Goal: Task Accomplishment & Management: Manage account settings

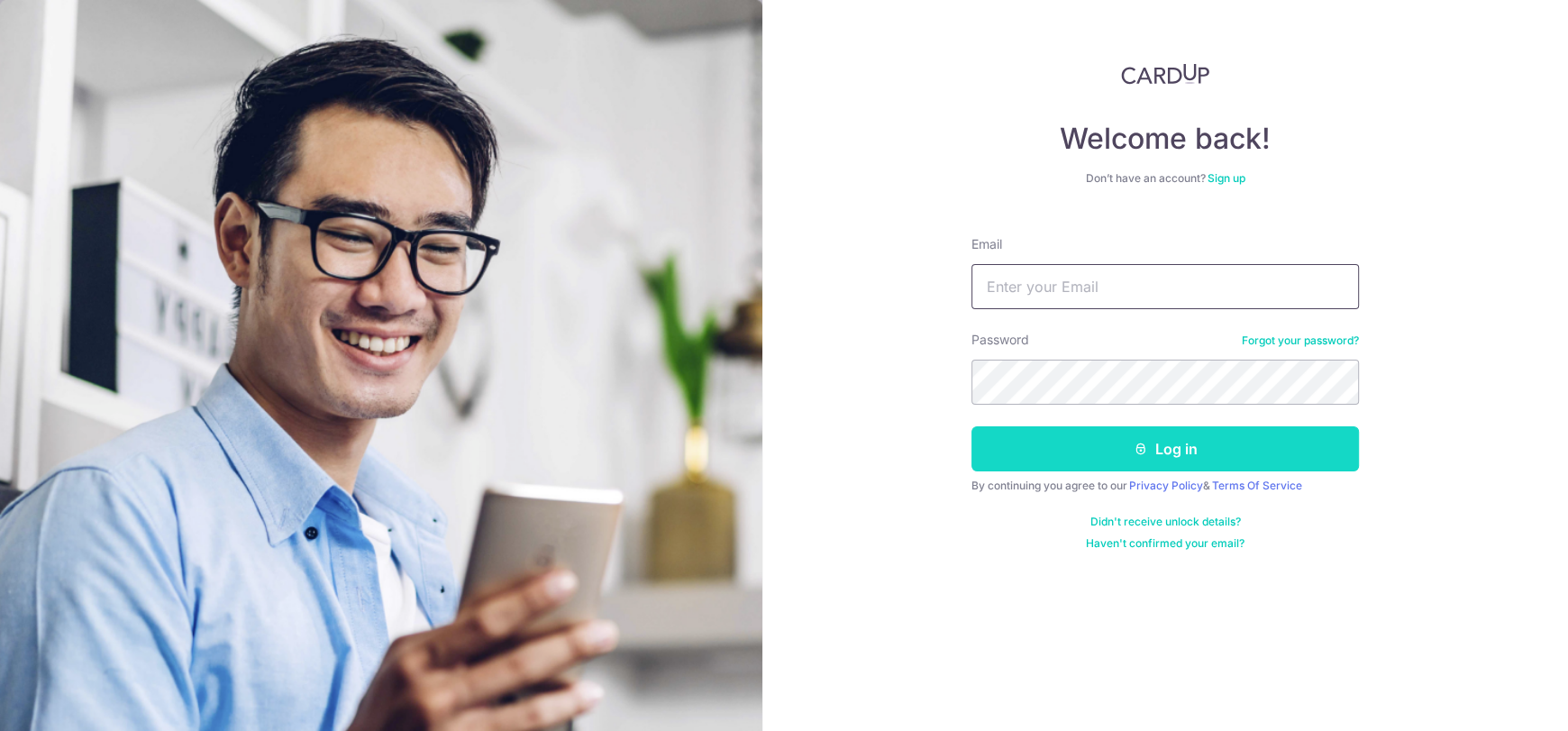
type input "[EMAIL_ADDRESS][DOMAIN_NAME]"
click at [1125, 457] on button "Log in" at bounding box center [1165, 448] width 388 height 45
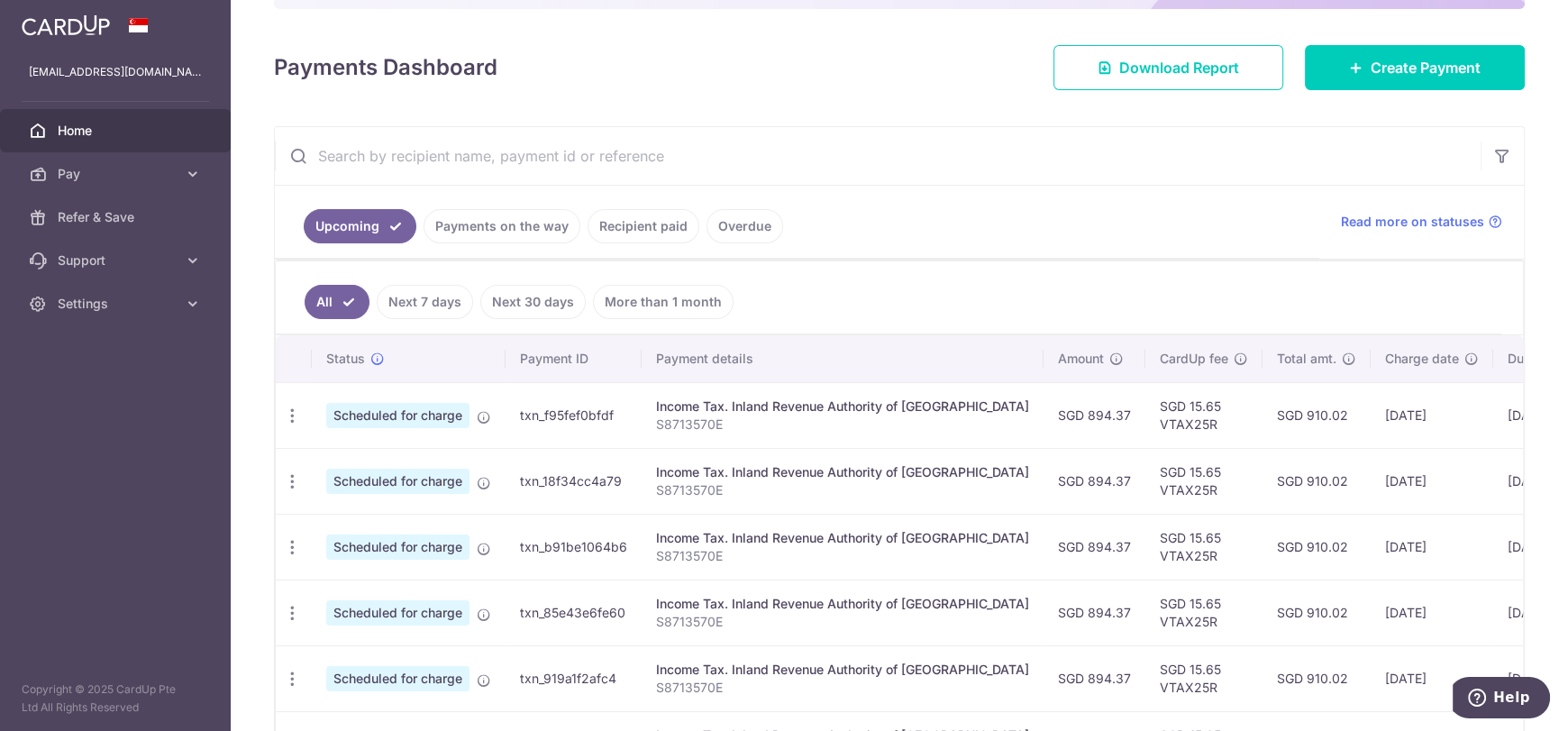
scroll to position [269, 0]
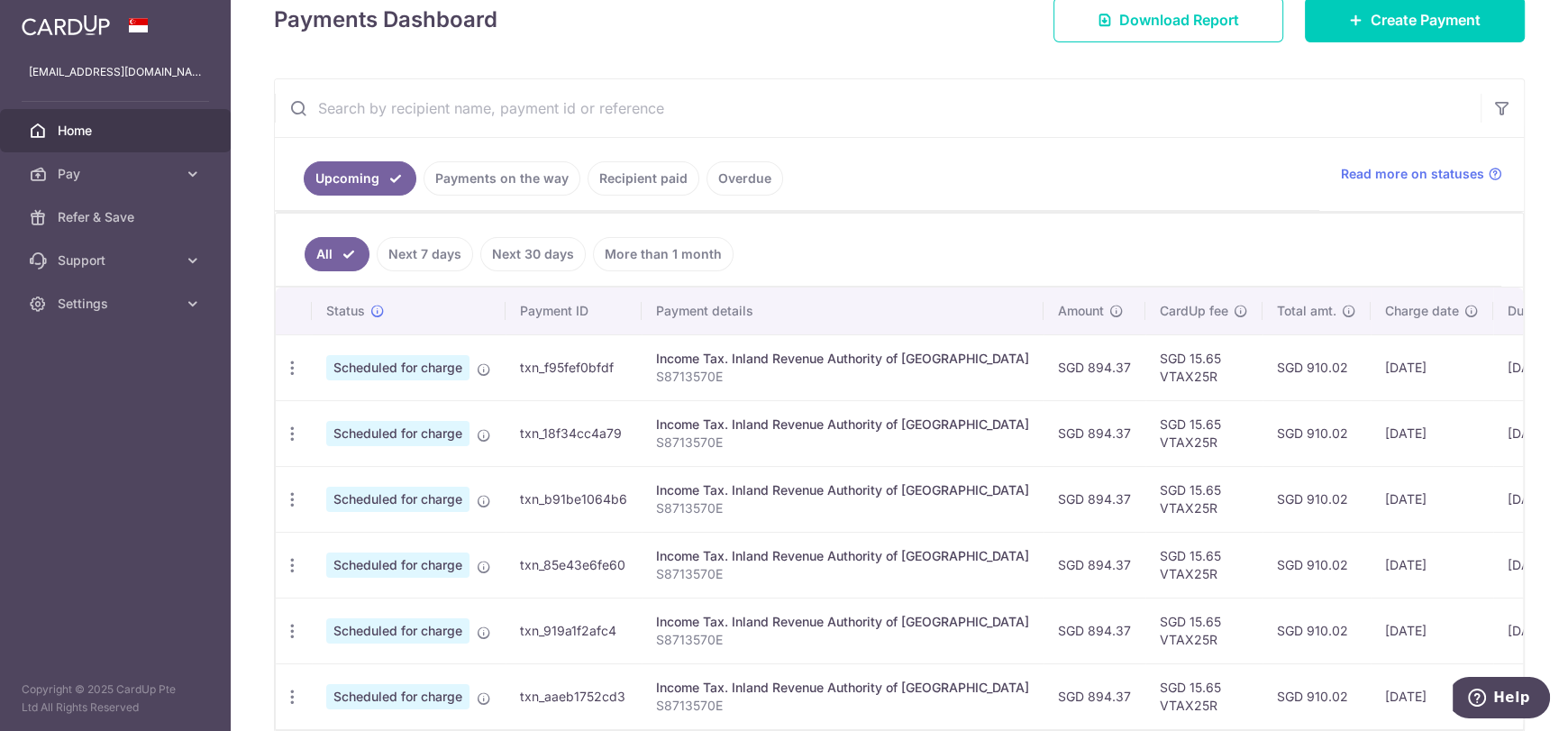
click at [475, 357] on td "Scheduled for charge" at bounding box center [408, 367] width 193 height 65
click at [290, 365] on icon "button" at bounding box center [292, 368] width 19 height 19
click at [352, 462] on span "Cancel payment" at bounding box center [389, 461] width 121 height 21
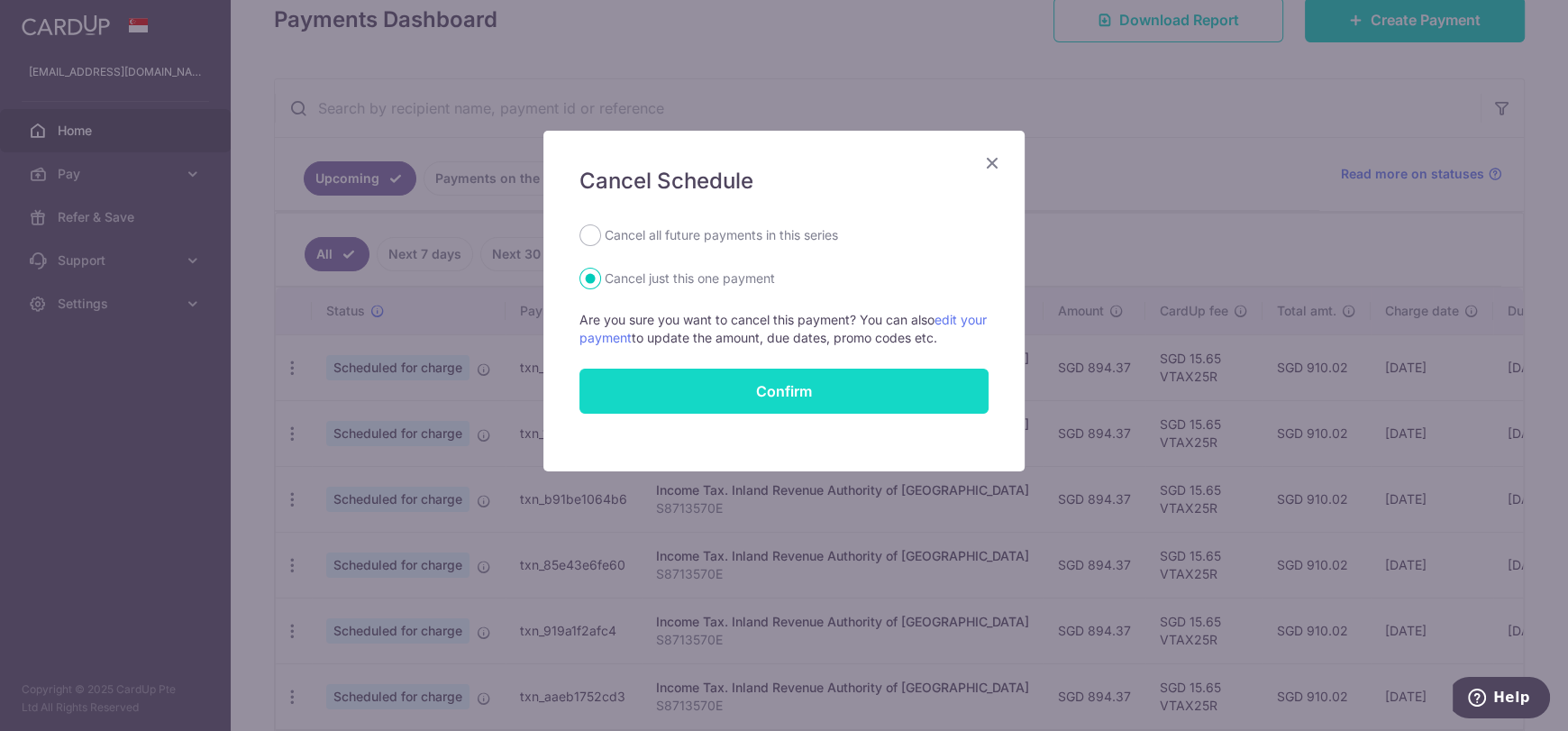
click at [846, 402] on button "Confirm" at bounding box center [783, 391] width 409 height 45
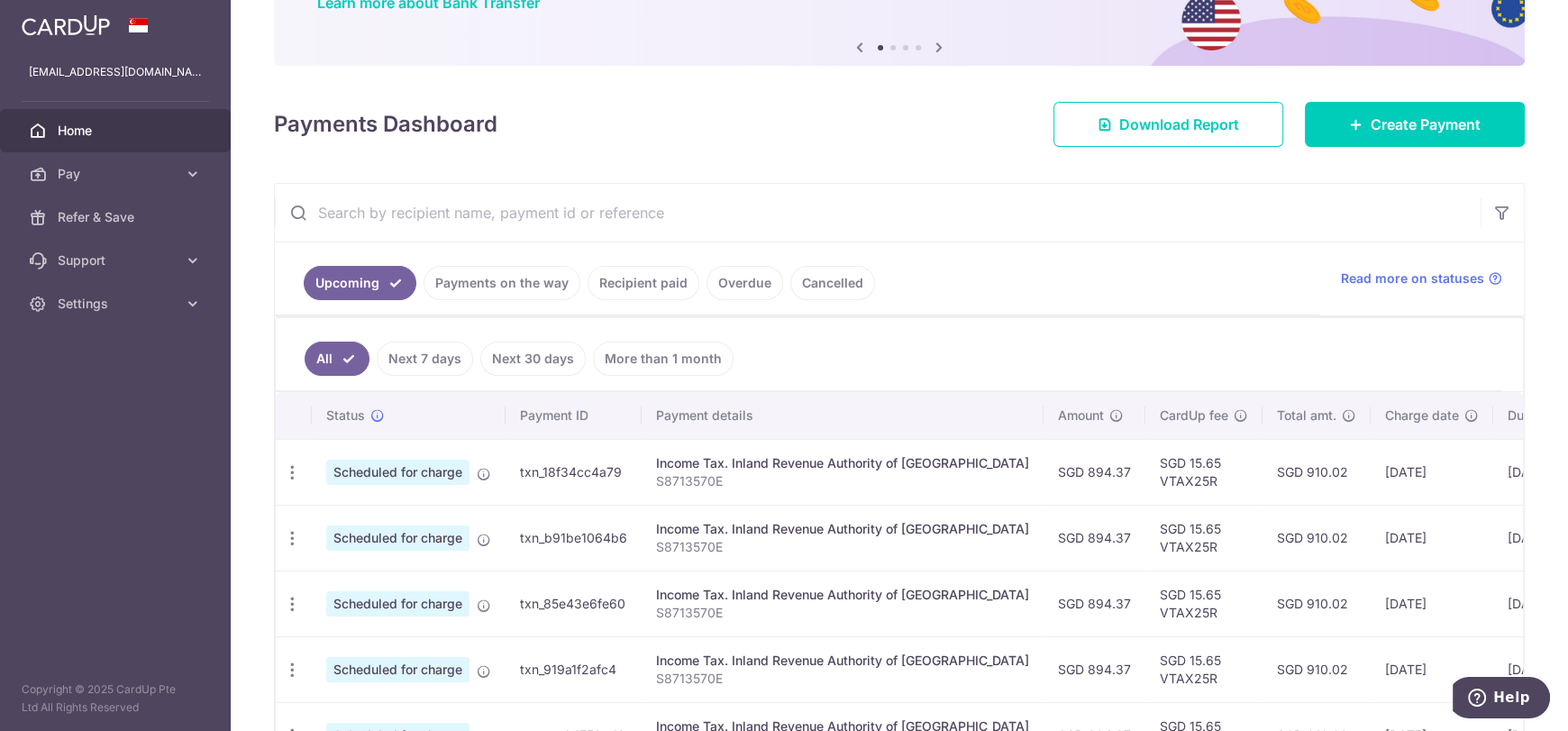
scroll to position [180, 0]
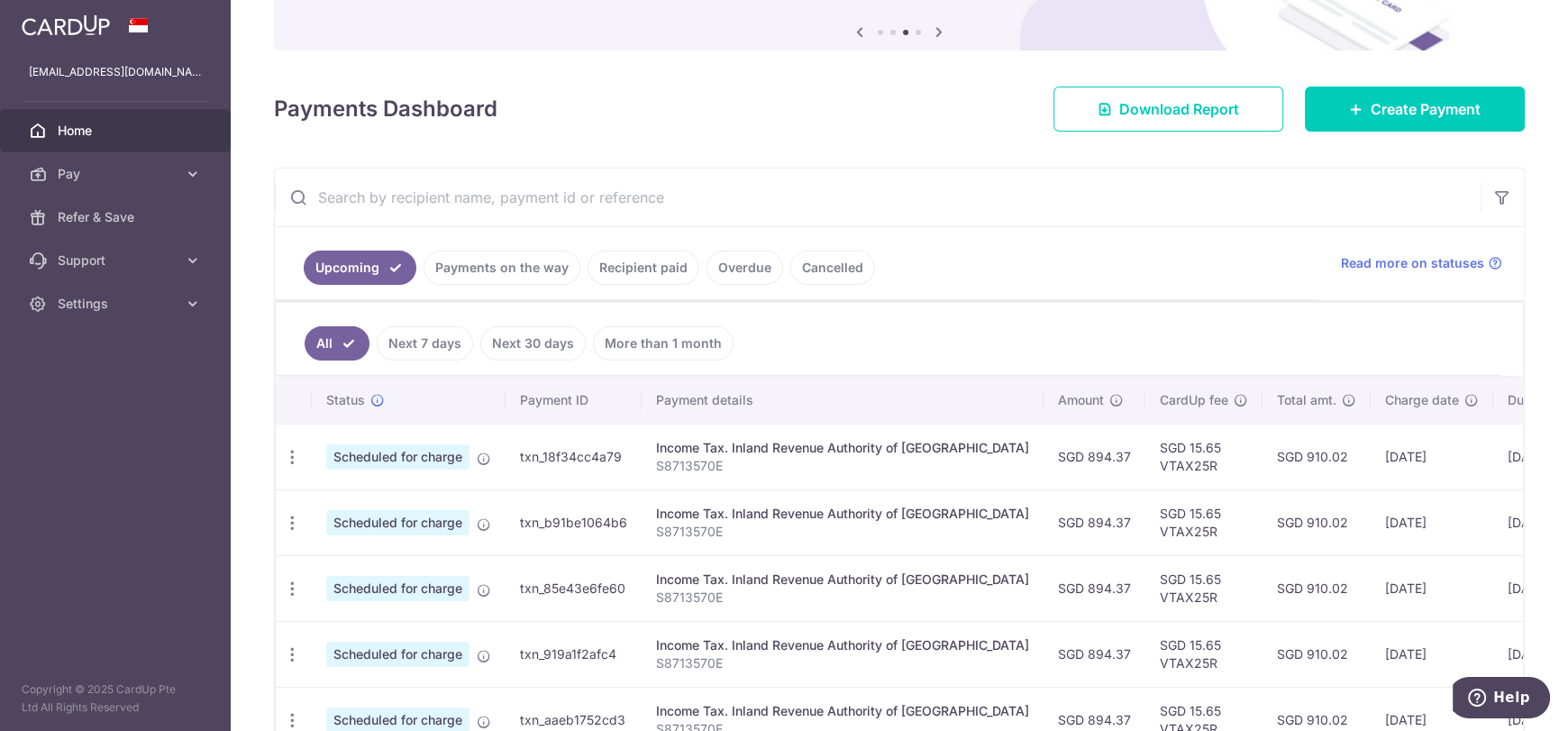
click at [522, 254] on link "Payments on the way" at bounding box center [501, 267] width 157 height 35
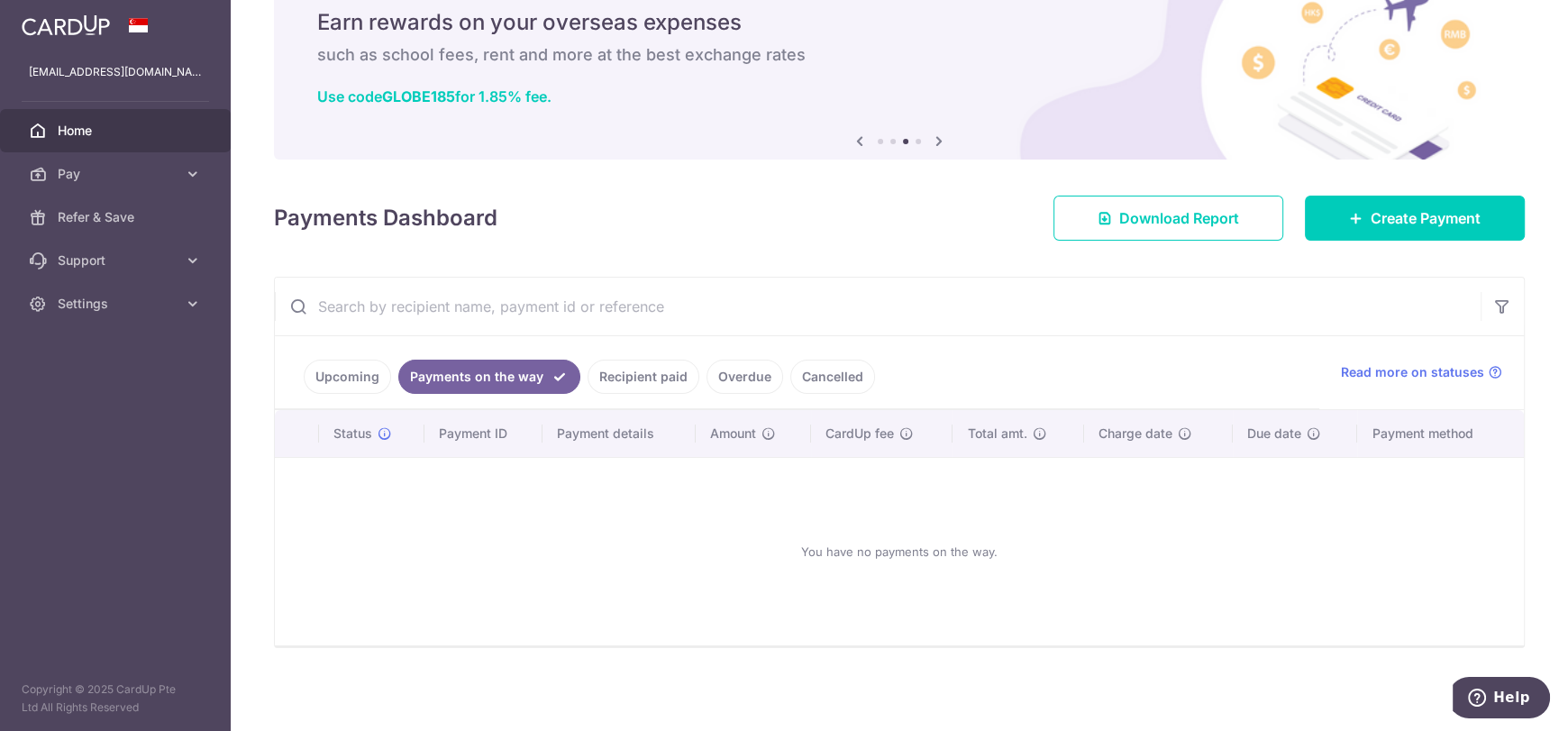
click at [311, 375] on link "Upcoming" at bounding box center [347, 377] width 88 height 35
